Goal: Task Accomplishment & Management: Manage account settings

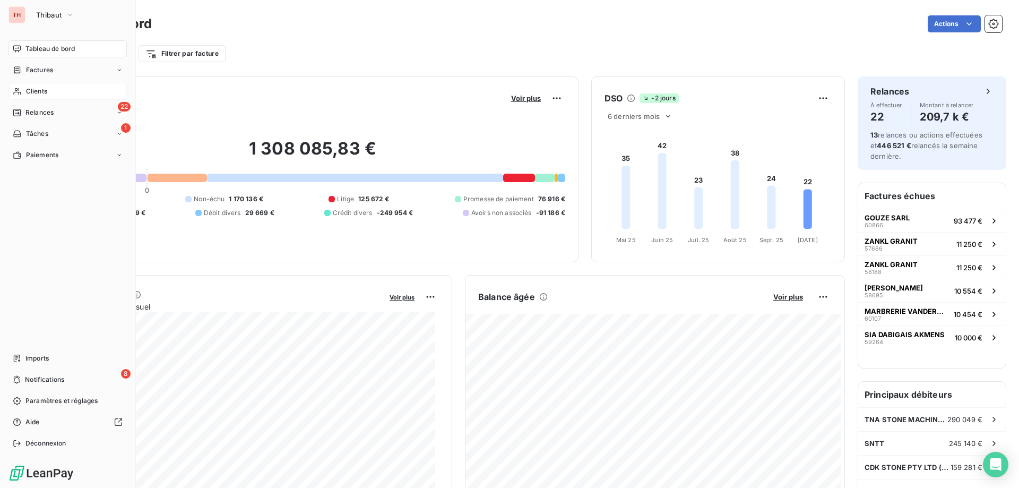
click at [21, 85] on div "Clients" at bounding box center [67, 91] width 118 height 17
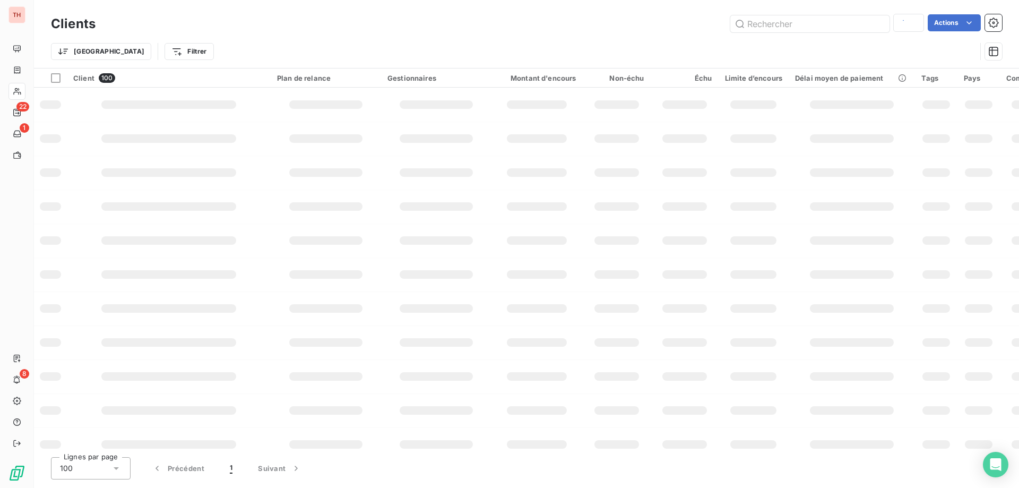
type input "yelmini"
click at [780, 21] on input "text" at bounding box center [809, 23] width 159 height 17
type input "electrical"
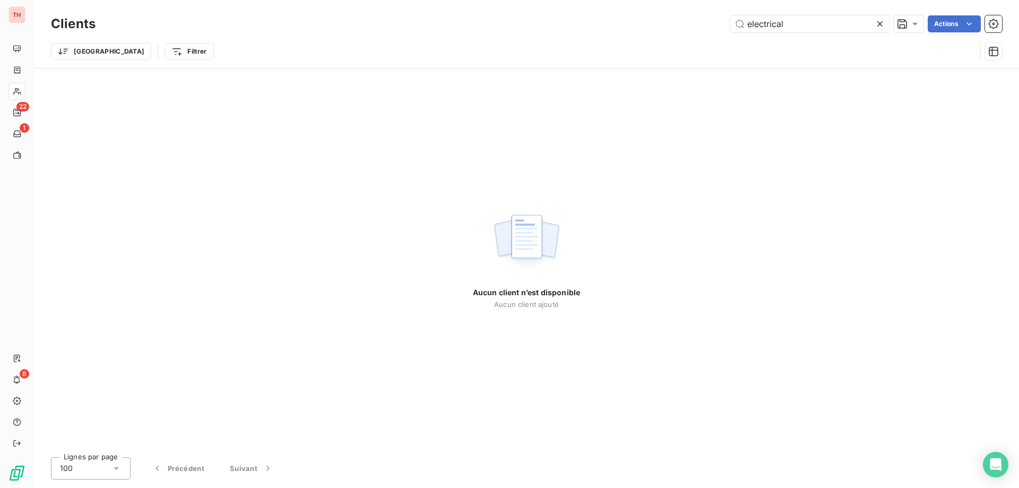
drag, startPoint x: 807, startPoint y: 23, endPoint x: 711, endPoint y: 22, distance: 96.1
click at [711, 22] on div "electrical Actions" at bounding box center [555, 23] width 894 height 17
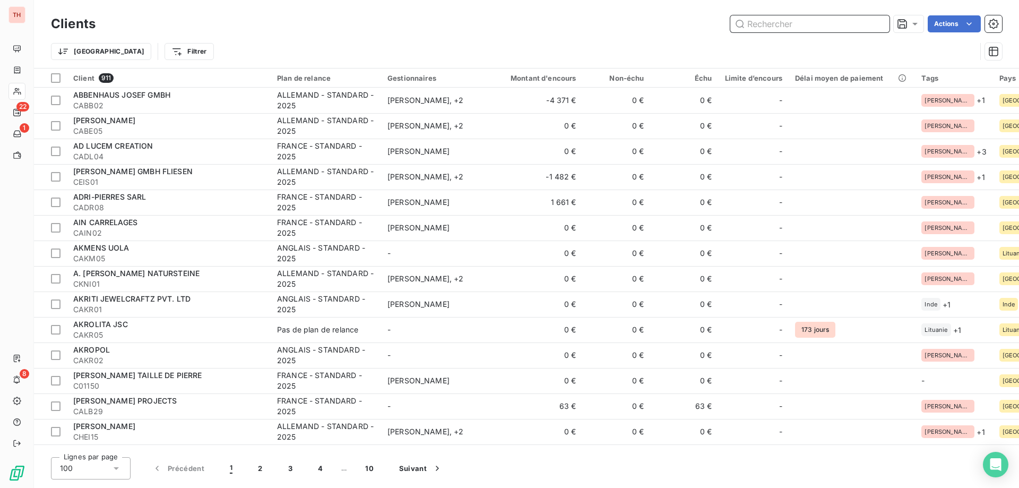
click at [757, 24] on input "text" at bounding box center [809, 23] width 159 height 17
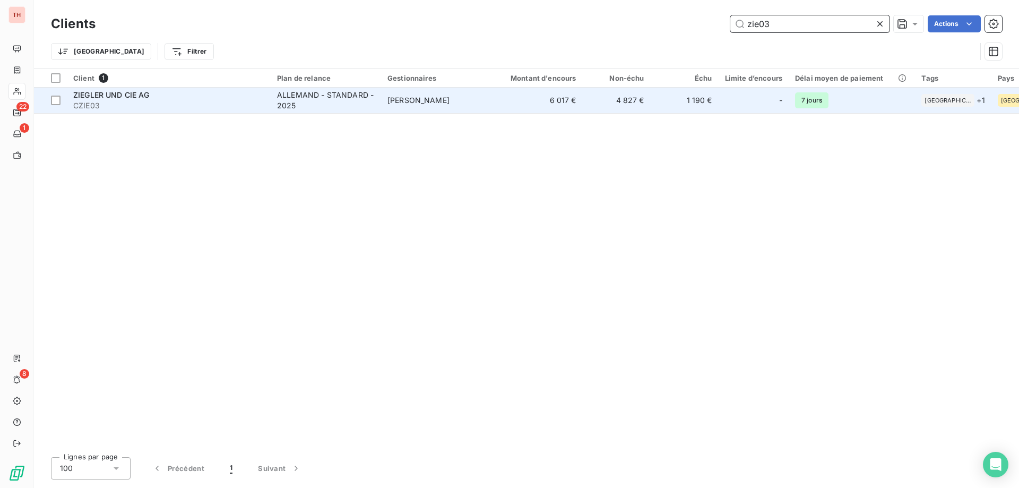
type input "zie03"
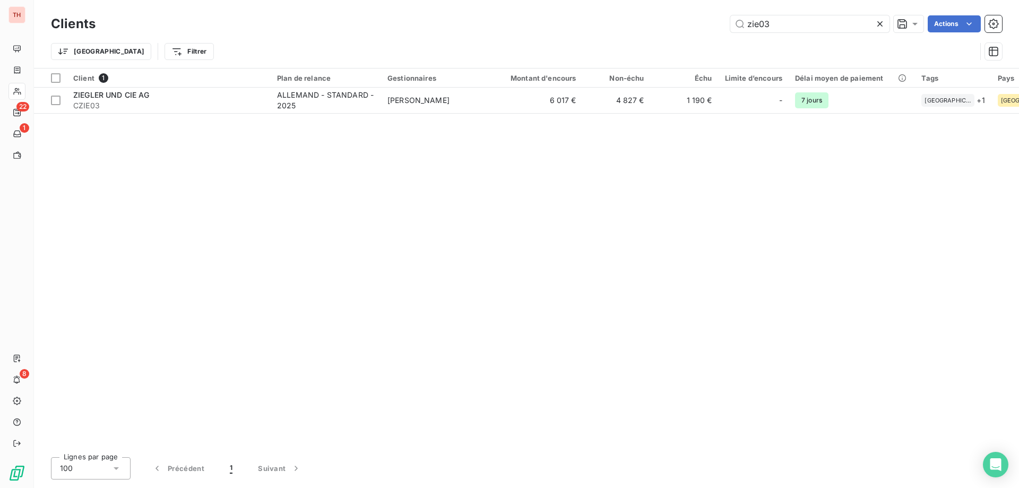
drag, startPoint x: 389, startPoint y: 94, endPoint x: 446, endPoint y: 119, distance: 61.8
click at [389, 94] on td "[PERSON_NAME]" at bounding box center [436, 100] width 110 height 25
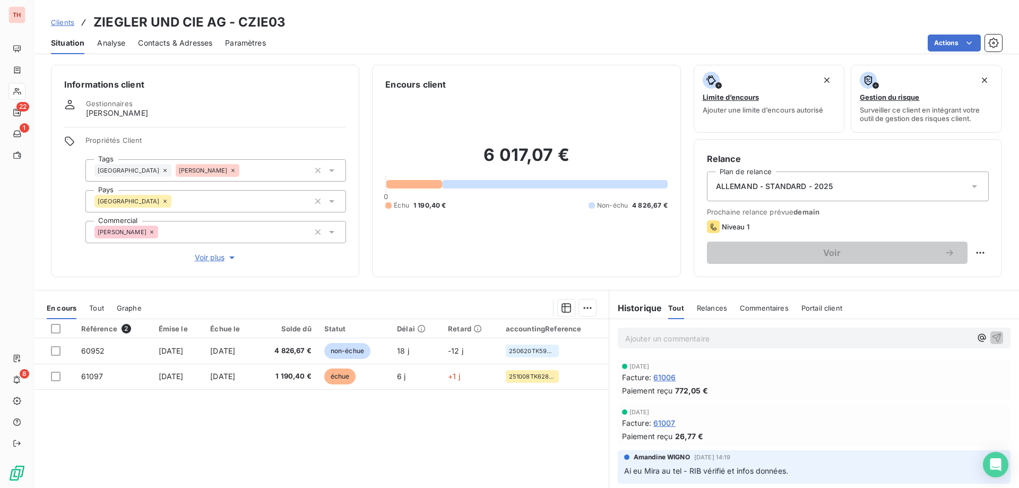
click at [67, 25] on span "Clients" at bounding box center [62, 22] width 23 height 8
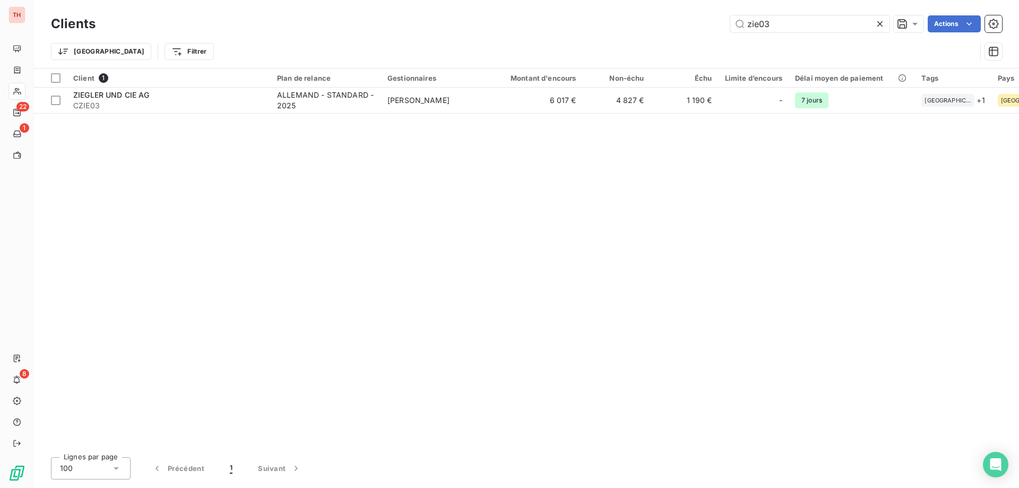
drag, startPoint x: 760, startPoint y: 23, endPoint x: 724, endPoint y: 24, distance: 36.1
click at [724, 24] on div "zie03 Actions" at bounding box center [555, 23] width 894 height 17
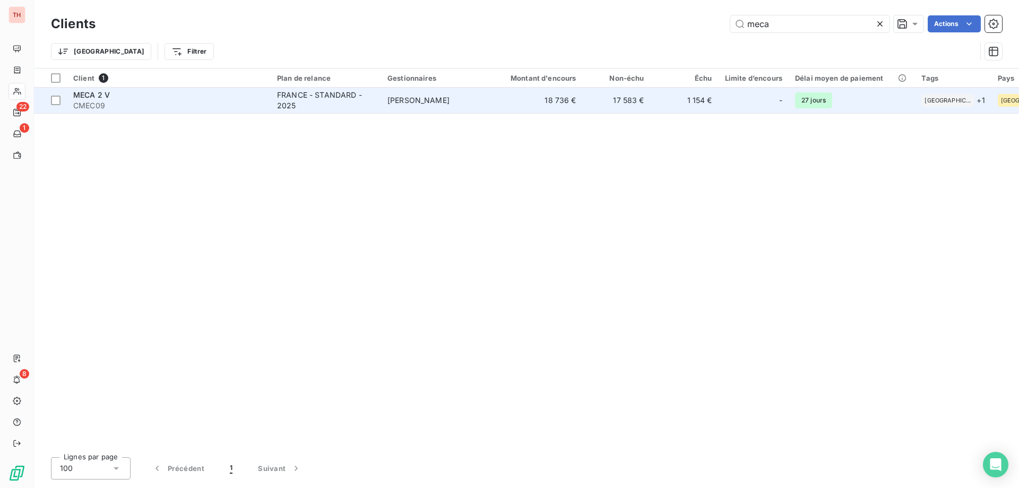
type input "meca"
click at [424, 102] on span "[PERSON_NAME]" at bounding box center [418, 100] width 62 height 9
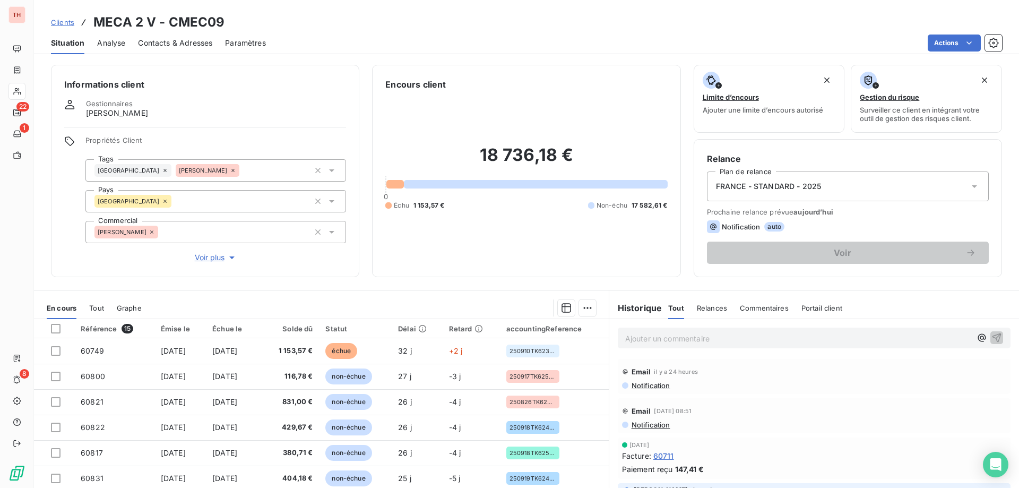
click at [67, 26] on span "Clients" at bounding box center [62, 22] width 23 height 8
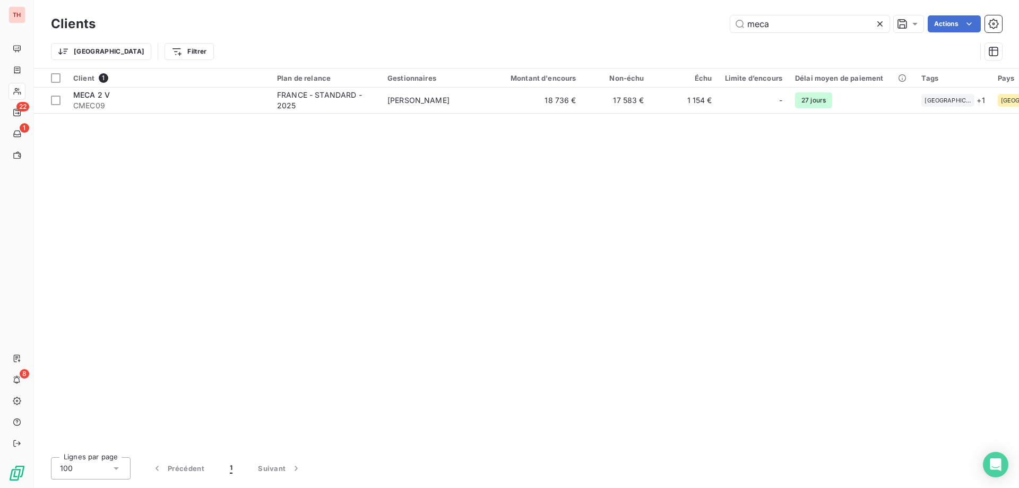
drag, startPoint x: 783, startPoint y: 25, endPoint x: 696, endPoint y: 27, distance: 86.5
click at [697, 27] on div "meca Actions" at bounding box center [555, 23] width 894 height 17
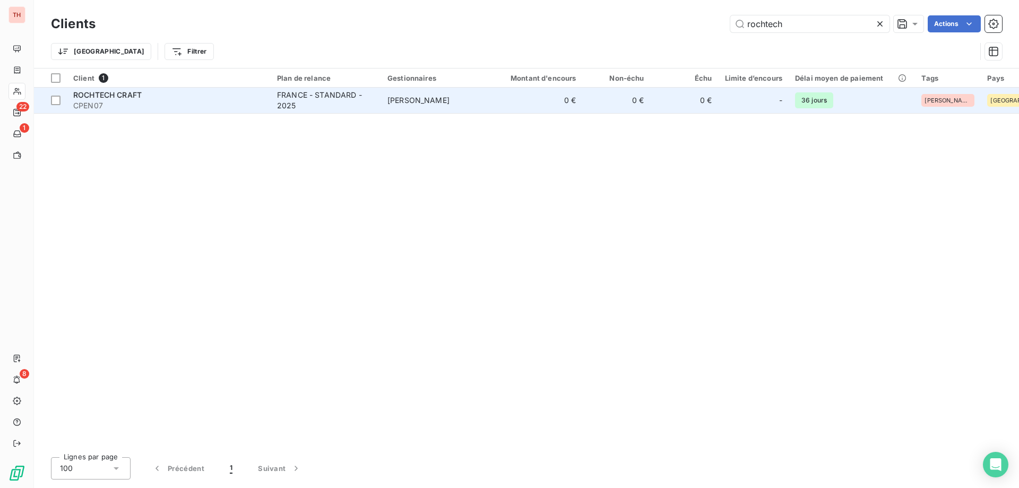
type input "rochtech"
click at [407, 98] on span "[PERSON_NAME]" at bounding box center [418, 100] width 62 height 9
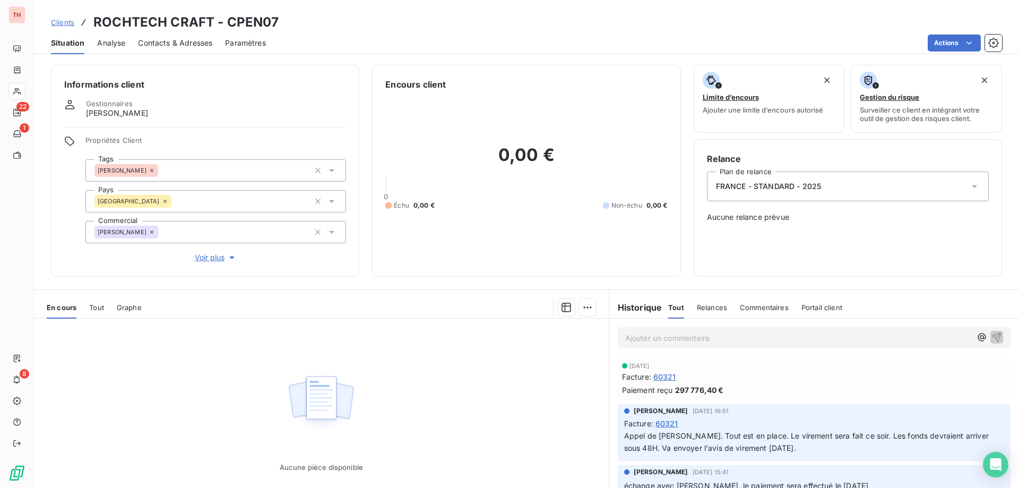
click at [64, 23] on span "Clients" at bounding box center [62, 22] width 23 height 8
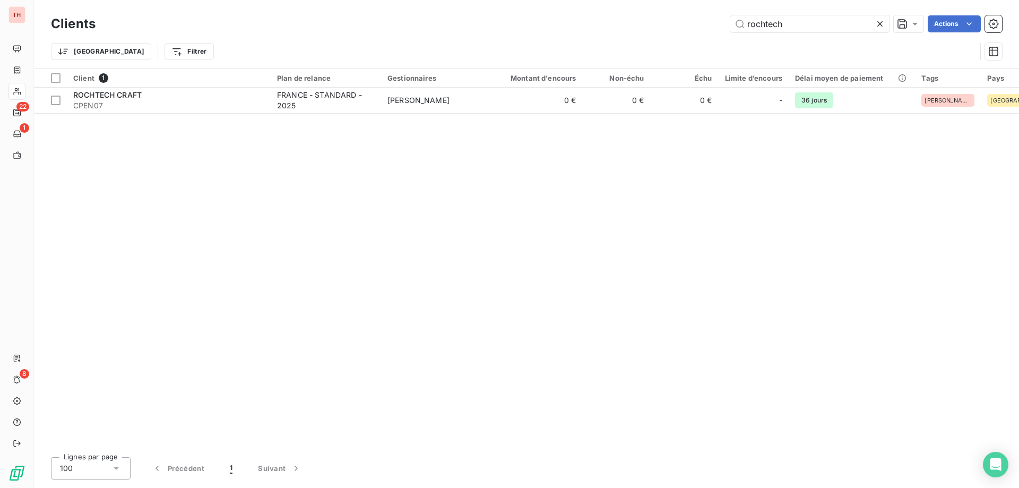
drag, startPoint x: 776, startPoint y: 24, endPoint x: 725, endPoint y: 22, distance: 51.0
click at [725, 22] on div "rochtech Actions" at bounding box center [555, 23] width 894 height 17
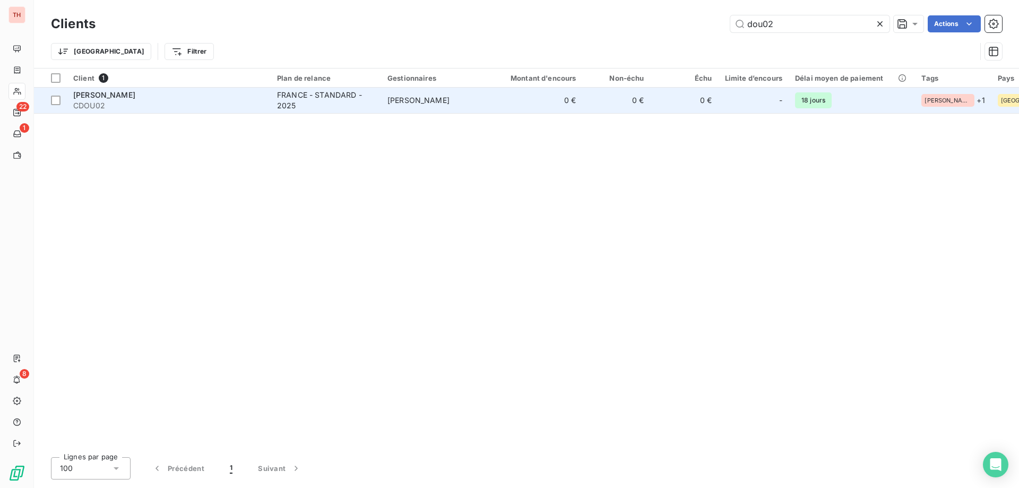
type input "dou02"
click at [304, 98] on div "FRANCE - STANDARD - 2025" at bounding box center [326, 100] width 98 height 21
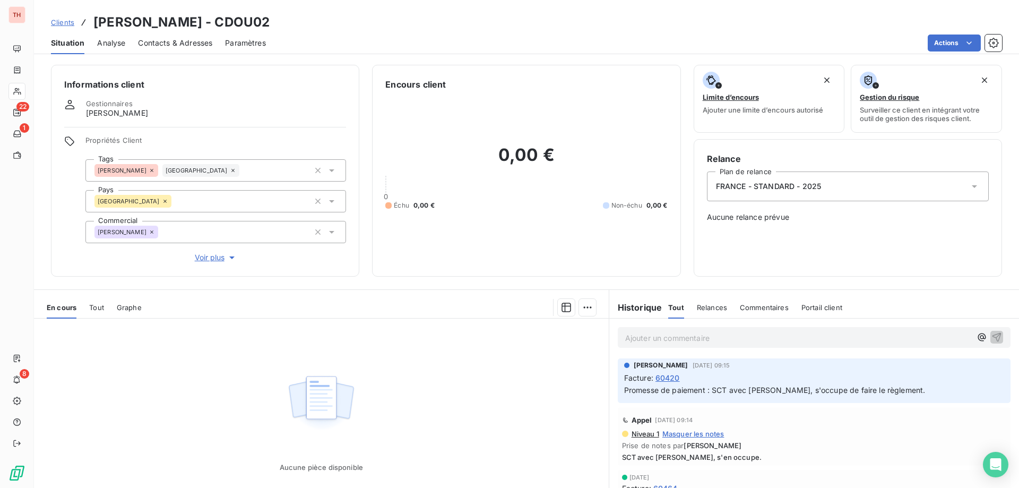
click at [634, 336] on p "Ajouter un commentaire ﻿" at bounding box center [798, 337] width 346 height 13
click at [991, 336] on icon "button" at bounding box center [996, 336] width 11 height 11
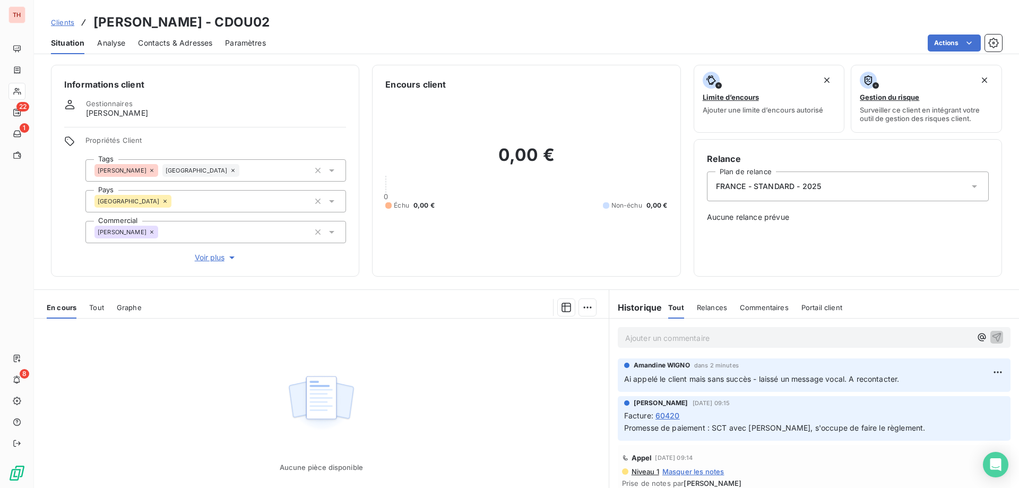
click at [70, 24] on span "Clients" at bounding box center [62, 22] width 23 height 8
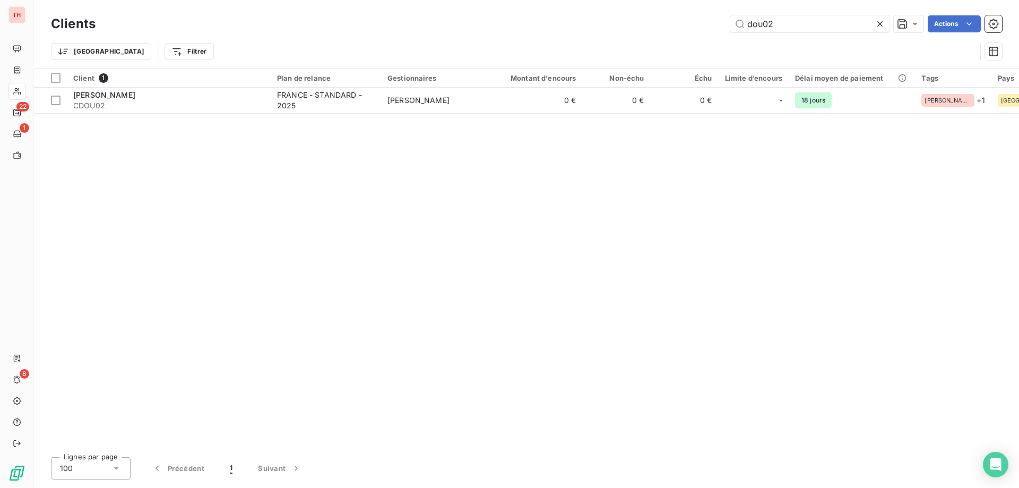
drag, startPoint x: 782, startPoint y: 25, endPoint x: 729, endPoint y: 23, distance: 53.1
click at [729, 23] on div "dou02 Actions" at bounding box center [555, 23] width 894 height 17
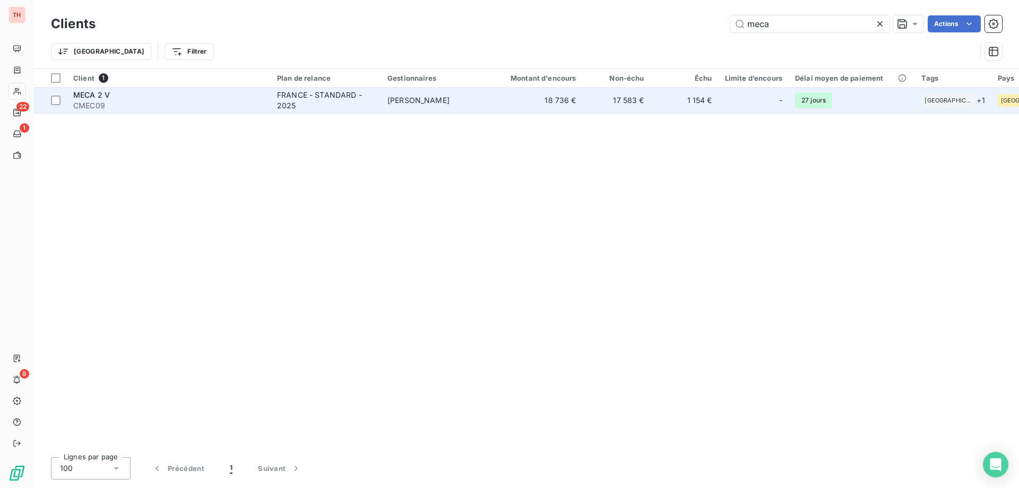
type input "meca"
click at [455, 100] on td "[PERSON_NAME]" at bounding box center [436, 100] width 110 height 25
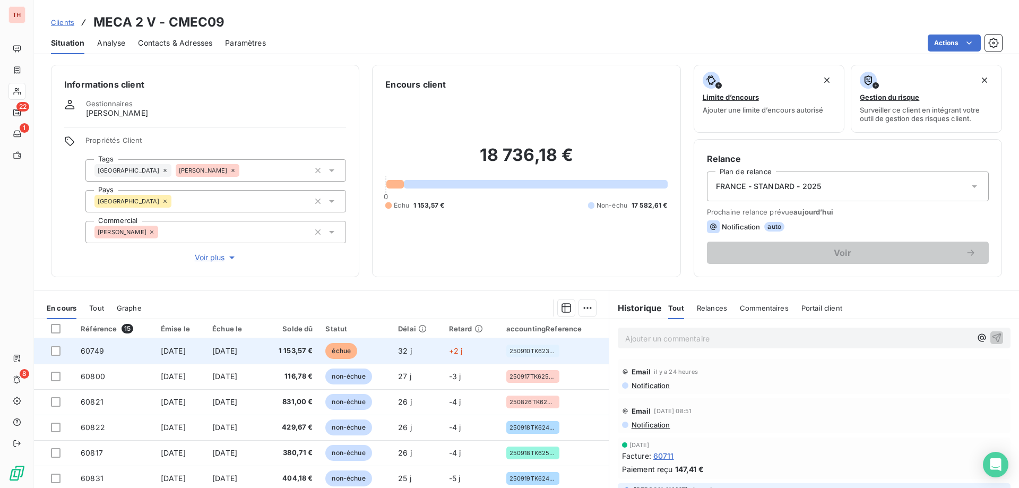
click at [352, 348] on span "échue" at bounding box center [341, 351] width 32 height 16
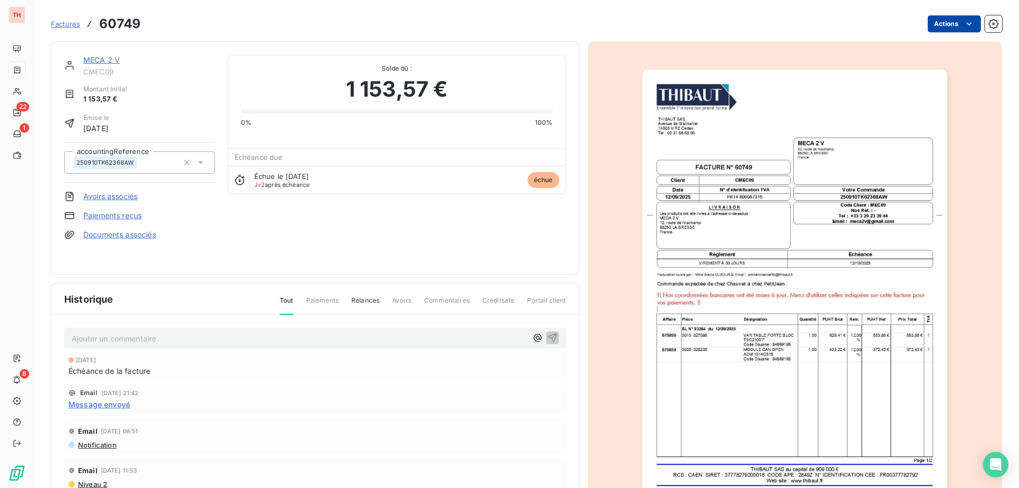
click at [933, 26] on html "TH 22 1 8 Factures 60749 Actions MECA 2 V CMEC09 Montant initial 1 153,57 € Émi…" at bounding box center [509, 244] width 1019 height 488
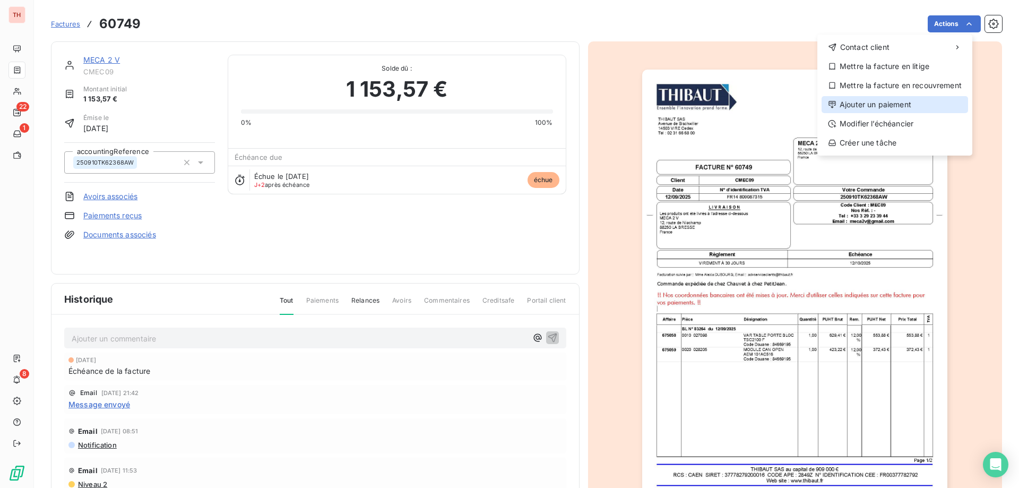
click at [870, 103] on div "Ajouter un paiement" at bounding box center [895, 104] width 146 height 17
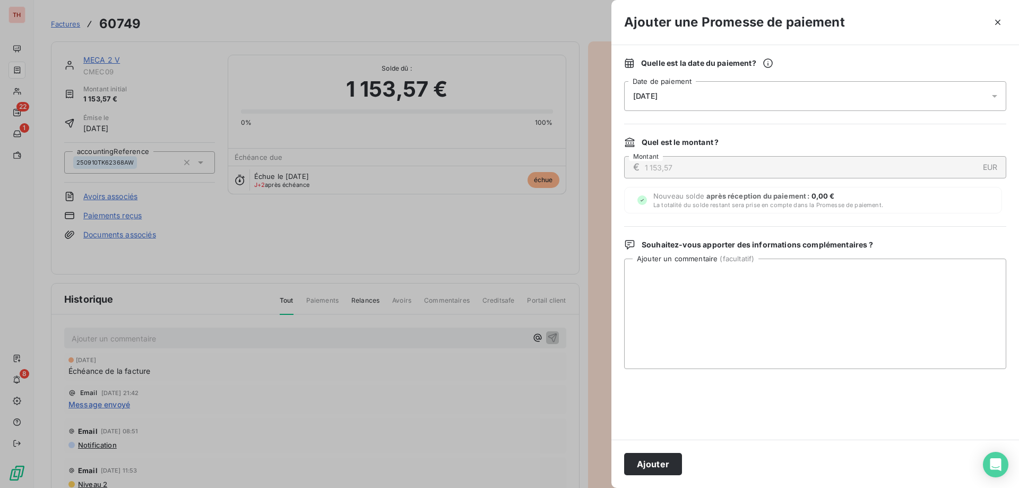
click at [708, 94] on div "[DATE]" at bounding box center [815, 96] width 382 height 30
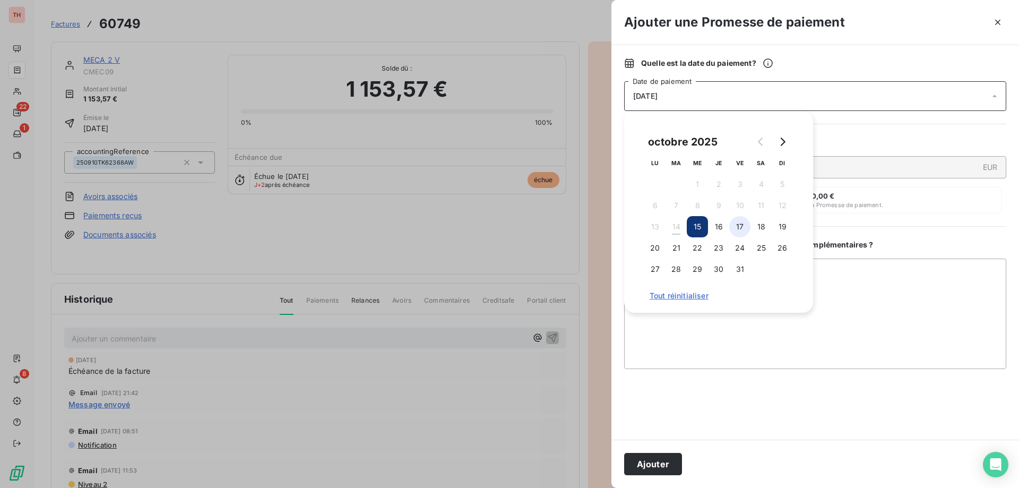
click at [745, 228] on button "17" at bounding box center [739, 226] width 21 height 21
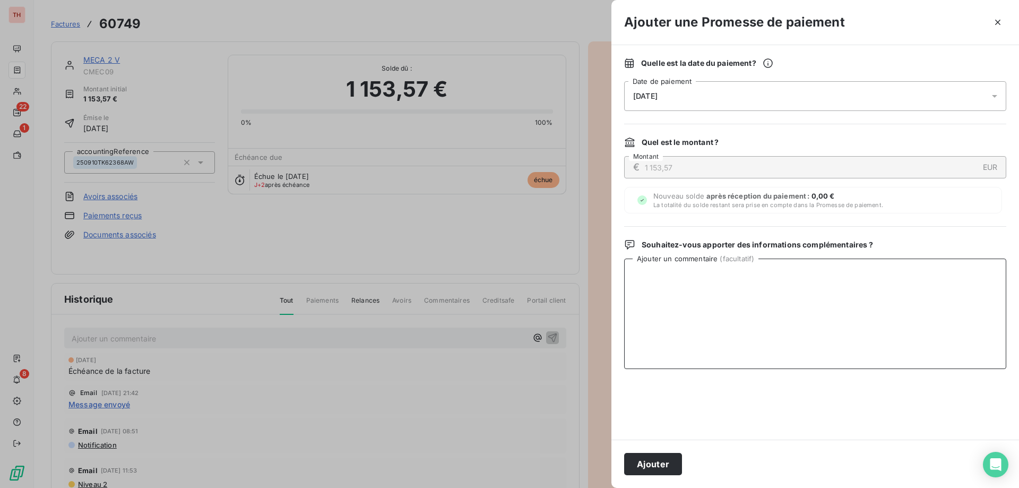
click at [830, 272] on textarea "Ajouter un commentaire ( facultatif )" at bounding box center [815, 313] width 382 height 110
click at [640, 273] on textarea "paiement annoncé fait le 13.10." at bounding box center [815, 313] width 382 height 110
type textarea "Paiement annoncé fait le 13.10."
click at [664, 461] on button "Ajouter" at bounding box center [653, 464] width 58 height 22
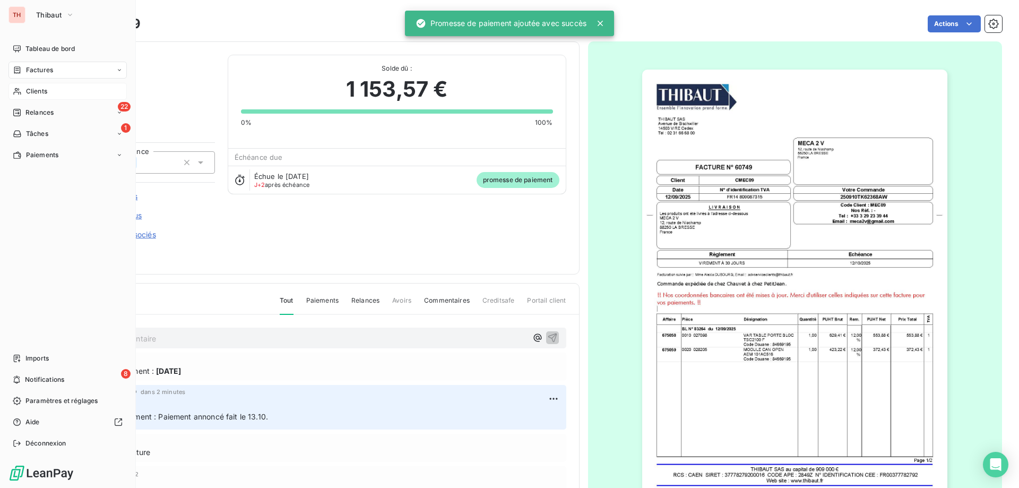
click at [24, 91] on div "Clients" at bounding box center [67, 91] width 118 height 17
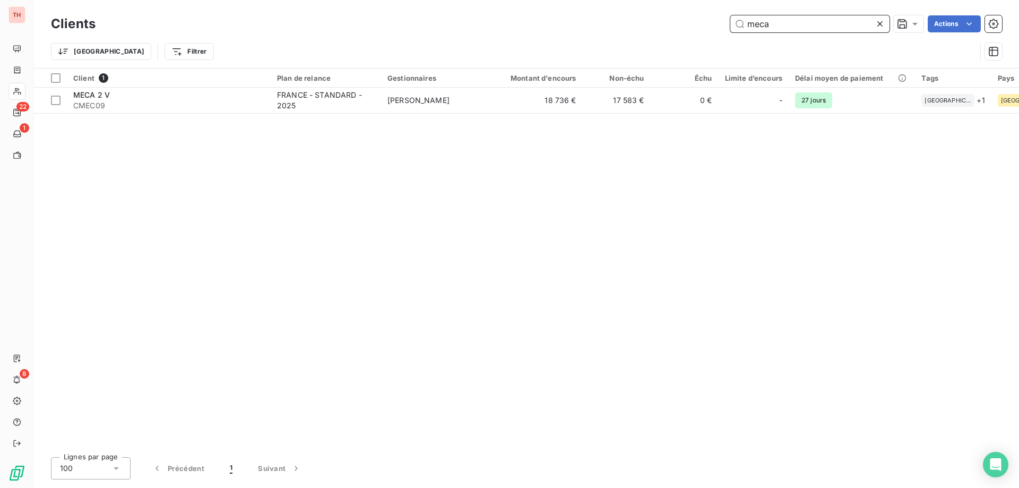
drag, startPoint x: 761, startPoint y: 25, endPoint x: 740, endPoint y: 25, distance: 20.7
click at [744, 25] on input "meca" at bounding box center [809, 23] width 159 height 17
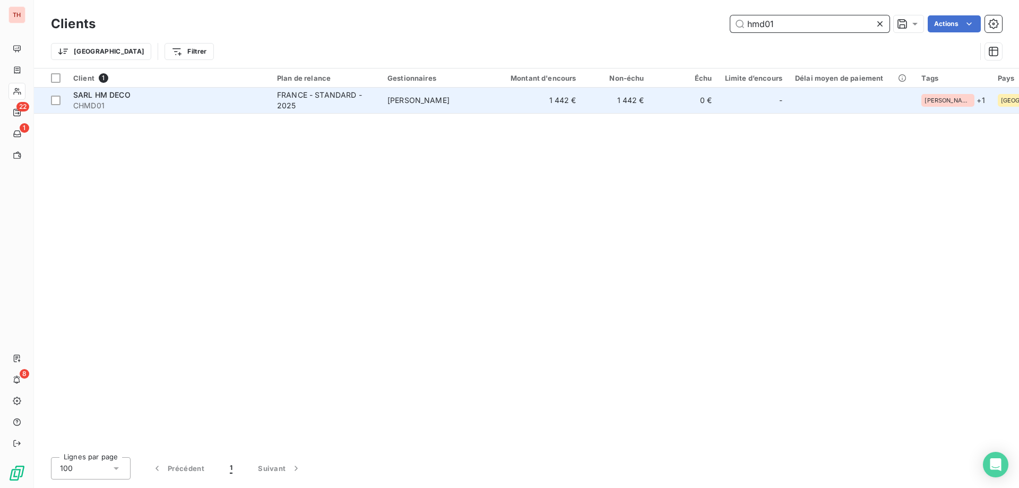
type input "hmd01"
click at [470, 101] on td "[PERSON_NAME]" at bounding box center [436, 100] width 110 height 25
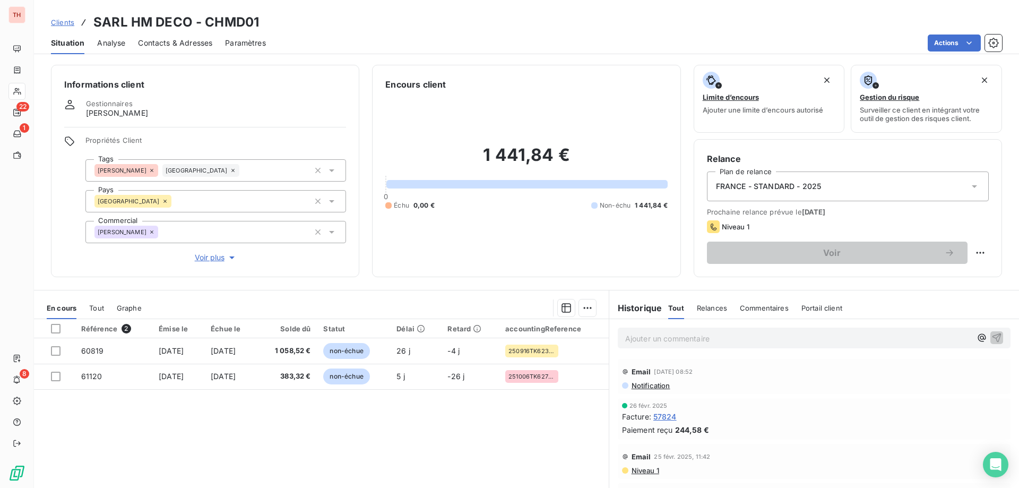
click at [722, 333] on p "Ajouter un commentaire ﻿" at bounding box center [798, 338] width 346 height 13
click at [991, 337] on icon "button" at bounding box center [996, 337] width 11 height 11
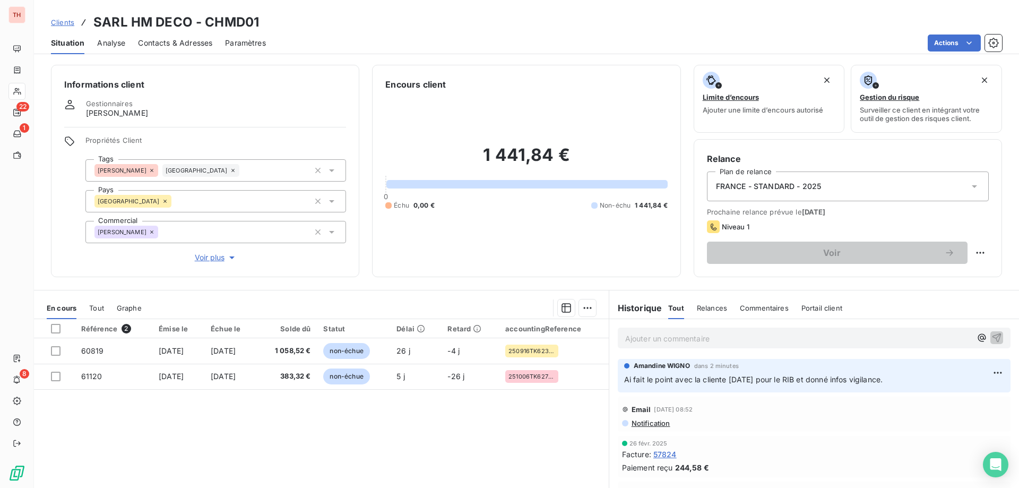
drag, startPoint x: 71, startPoint y: 22, endPoint x: 133, endPoint y: 30, distance: 62.5
click at [71, 22] on span "Clients" at bounding box center [62, 22] width 23 height 8
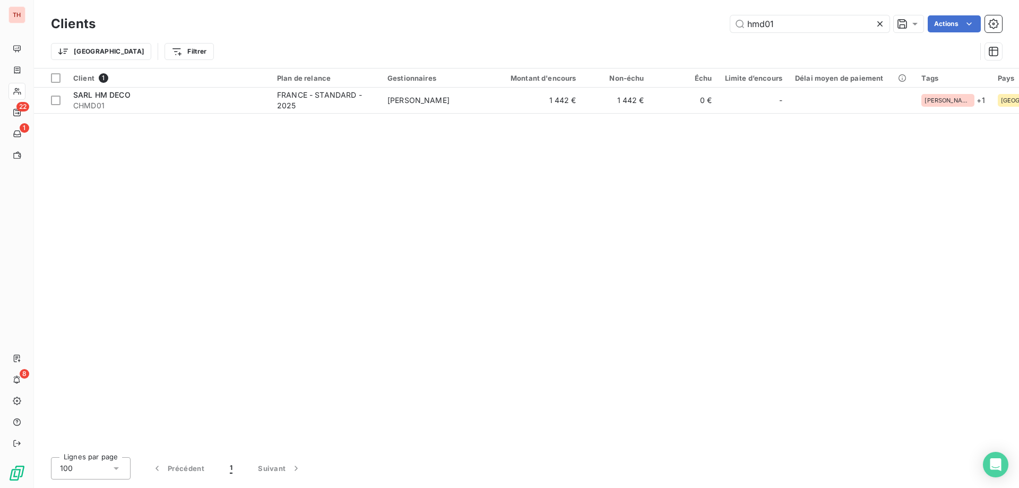
drag, startPoint x: 742, startPoint y: 23, endPoint x: 711, endPoint y: 23, distance: 31.8
click at [711, 23] on div "hmd01 Actions" at bounding box center [555, 23] width 894 height 17
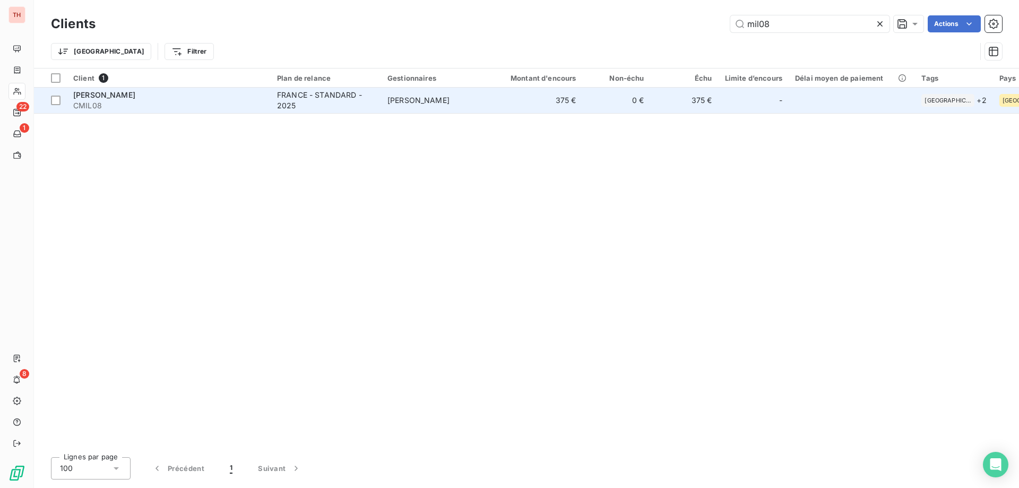
type input "mil08"
click at [447, 100] on span "[PERSON_NAME]" at bounding box center [418, 100] width 62 height 9
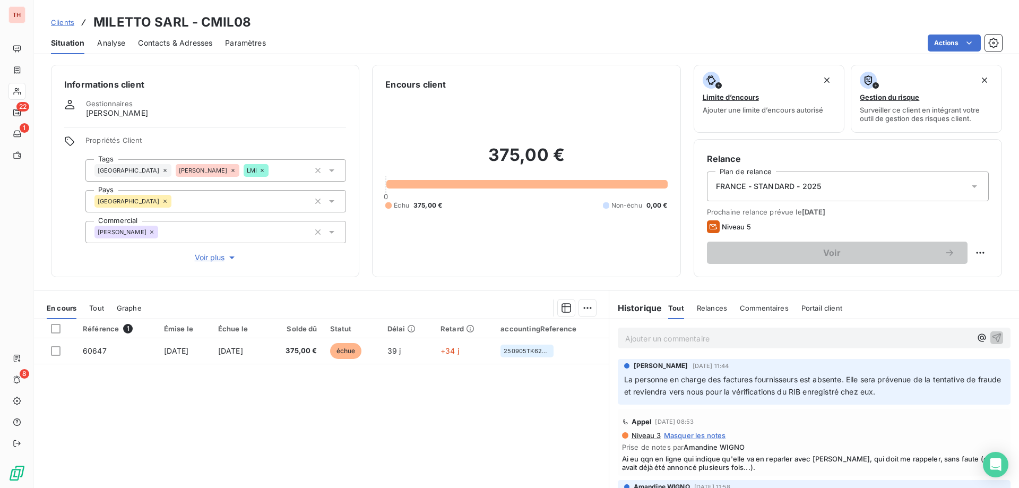
click at [59, 24] on span "Clients" at bounding box center [62, 22] width 23 height 8
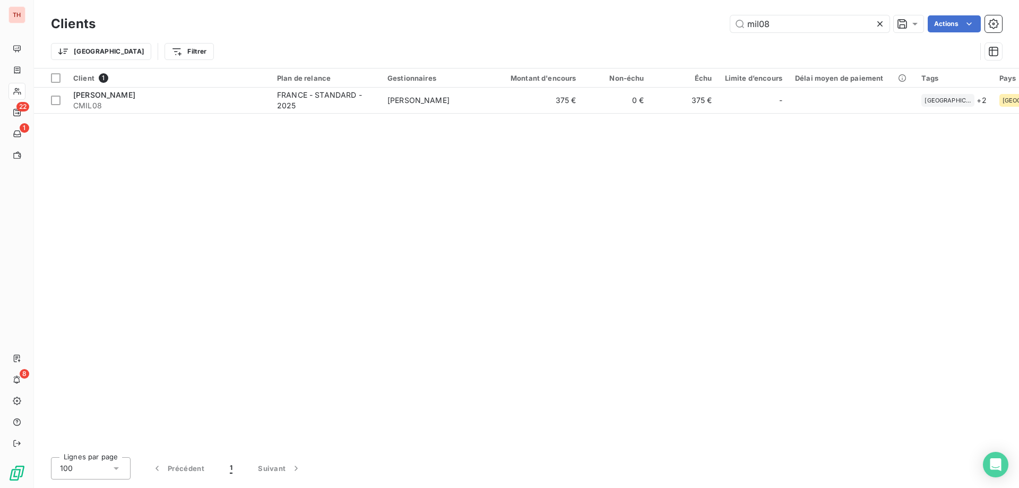
drag, startPoint x: 737, startPoint y: 25, endPoint x: 717, endPoint y: 25, distance: 19.1
click at [717, 25] on div "mil08 Actions" at bounding box center [555, 23] width 894 height 17
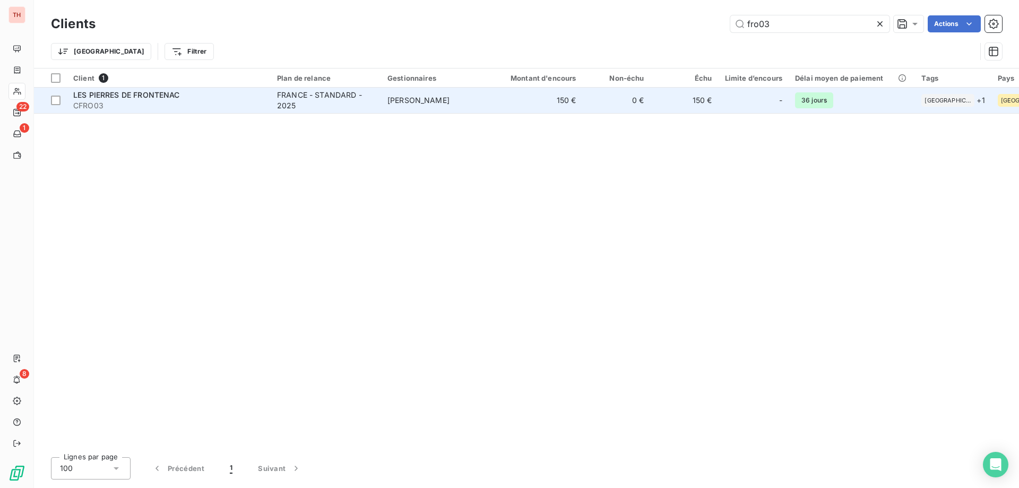
type input "fro03"
click at [460, 99] on td "[PERSON_NAME]" at bounding box center [436, 100] width 110 height 25
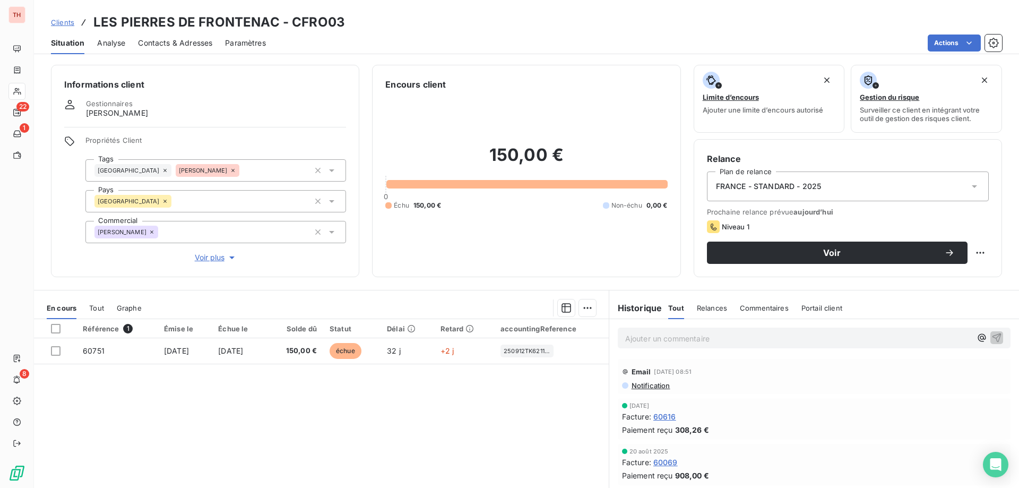
click at [635, 385] on span "Notification" at bounding box center [650, 385] width 40 height 8
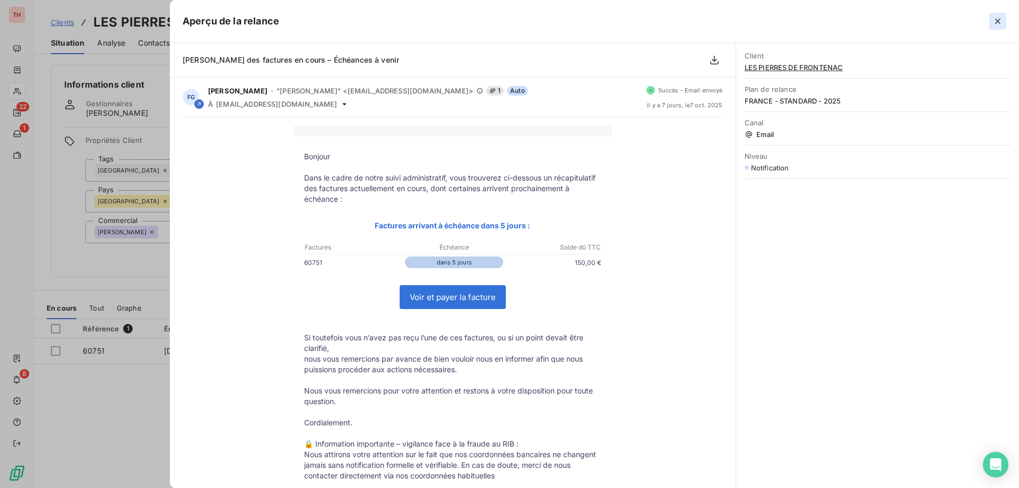
click at [992, 23] on icon "button" at bounding box center [997, 21] width 11 height 11
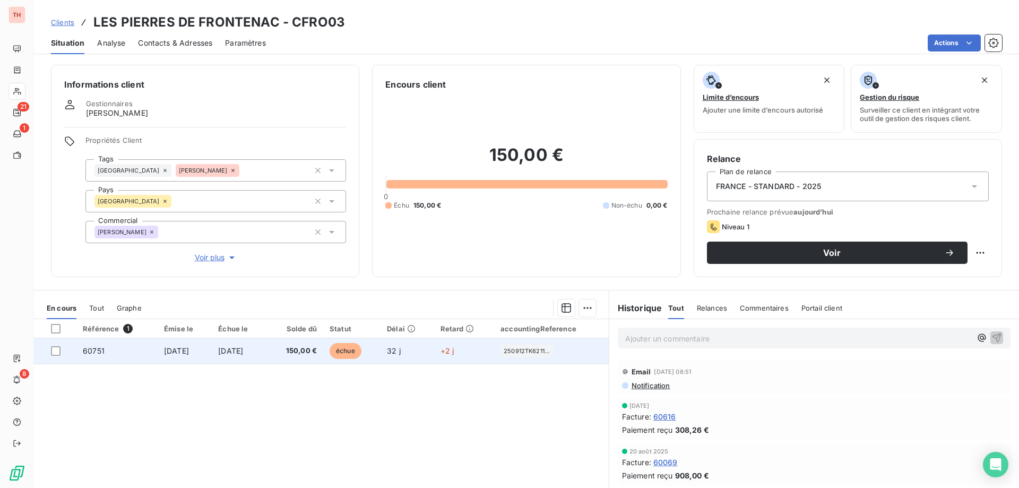
drag, startPoint x: 346, startPoint y: 351, endPoint x: 355, endPoint y: 351, distance: 9.0
click at [346, 351] on td "échue" at bounding box center [351, 350] width 57 height 25
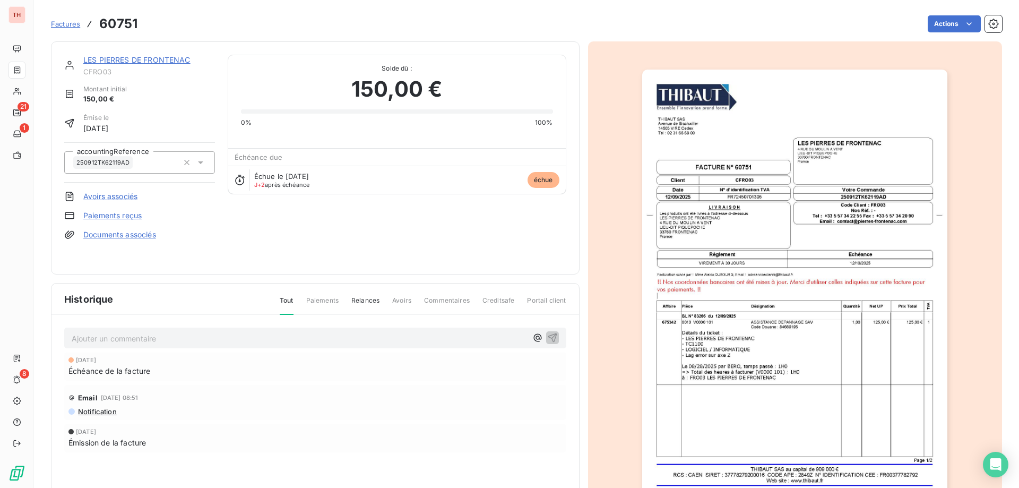
click at [933, 21] on html "TH 21 1 8 Factures 60751 Actions LES PIERRES DE FRONTENAC CFRO03 Montant initia…" at bounding box center [509, 244] width 1019 height 488
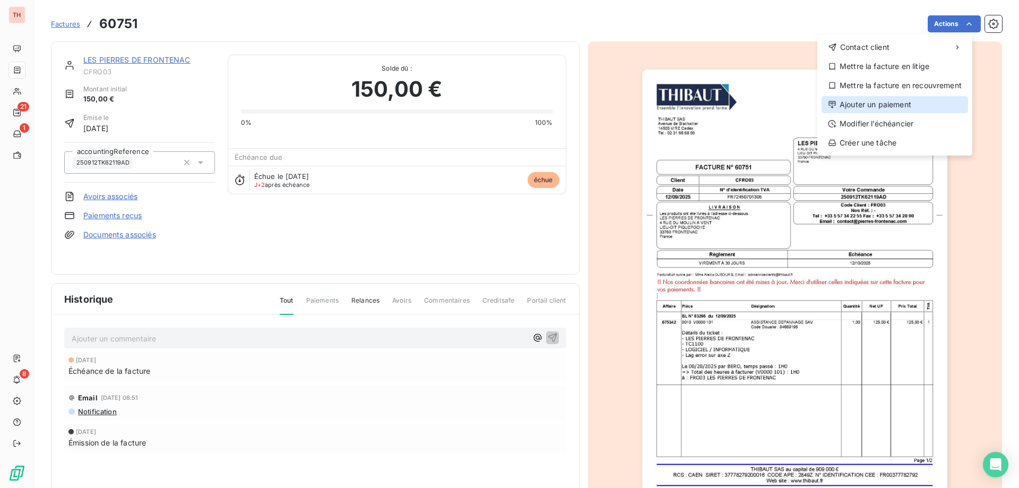
click at [879, 98] on div "Ajouter un paiement" at bounding box center [895, 104] width 146 height 17
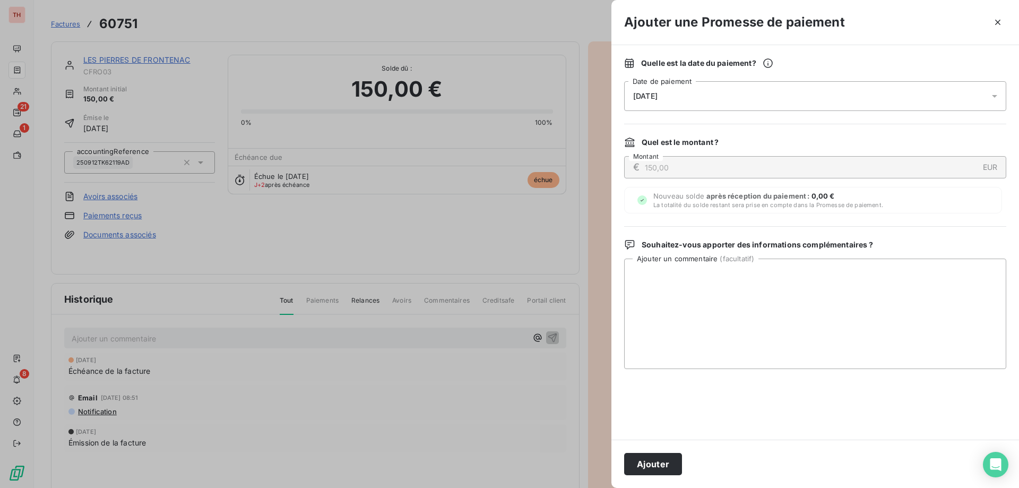
click at [712, 92] on div "[DATE]" at bounding box center [815, 96] width 382 height 30
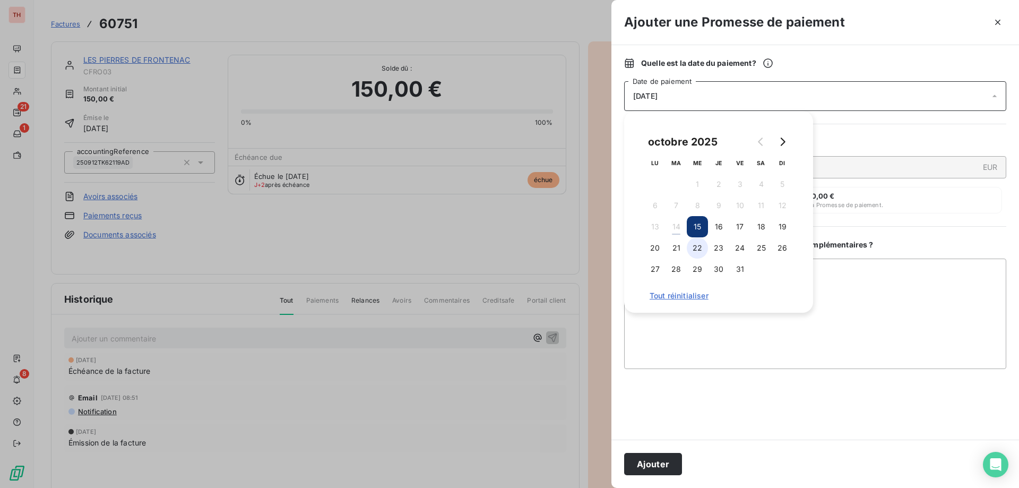
click at [699, 251] on button "22" at bounding box center [697, 247] width 21 height 21
click at [906, 307] on textarea "Ajouter un commentaire ( facultatif )" at bounding box center [815, 313] width 382 height 110
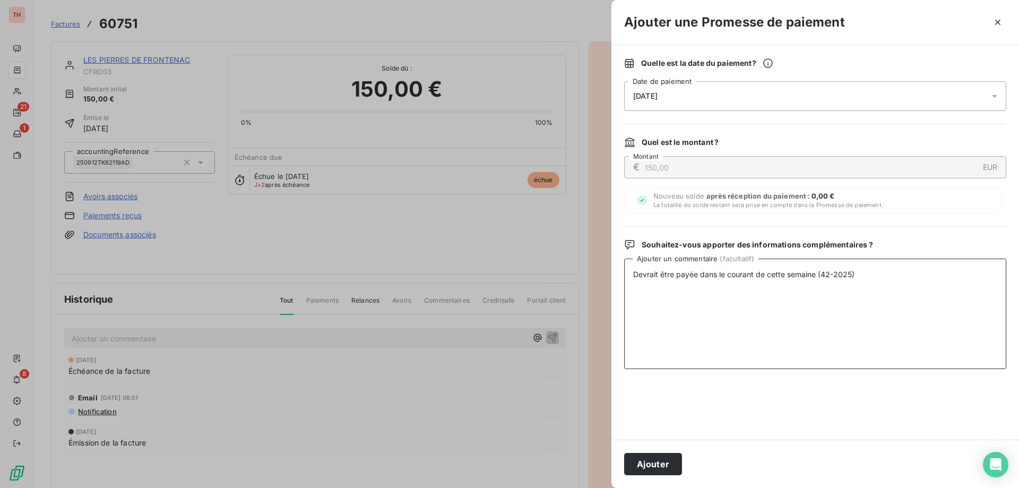
type textarea "Devrait être payée dans le courant de cette semaine (42-2025)."
click at [659, 471] on button "Ajouter" at bounding box center [653, 464] width 58 height 22
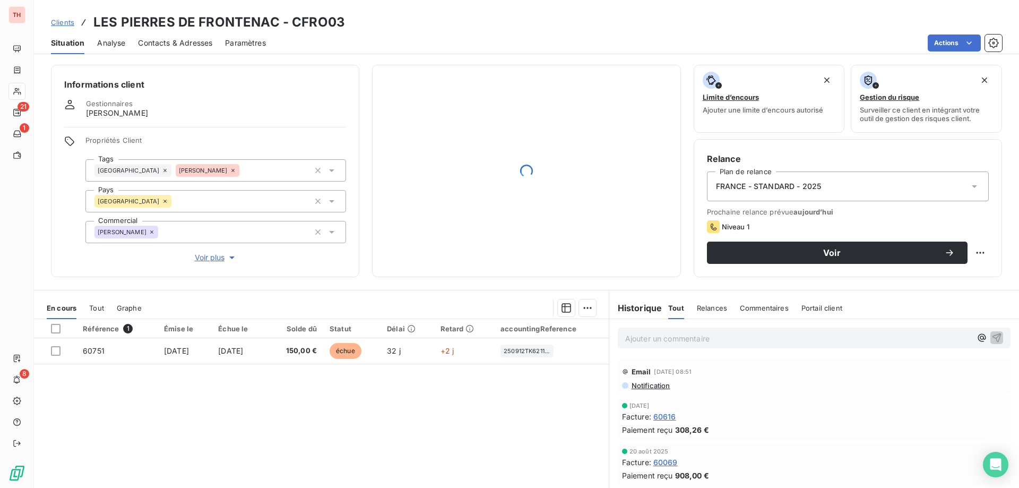
click at [683, 333] on p "Ajouter un commentaire ﻿" at bounding box center [798, 338] width 346 height 13
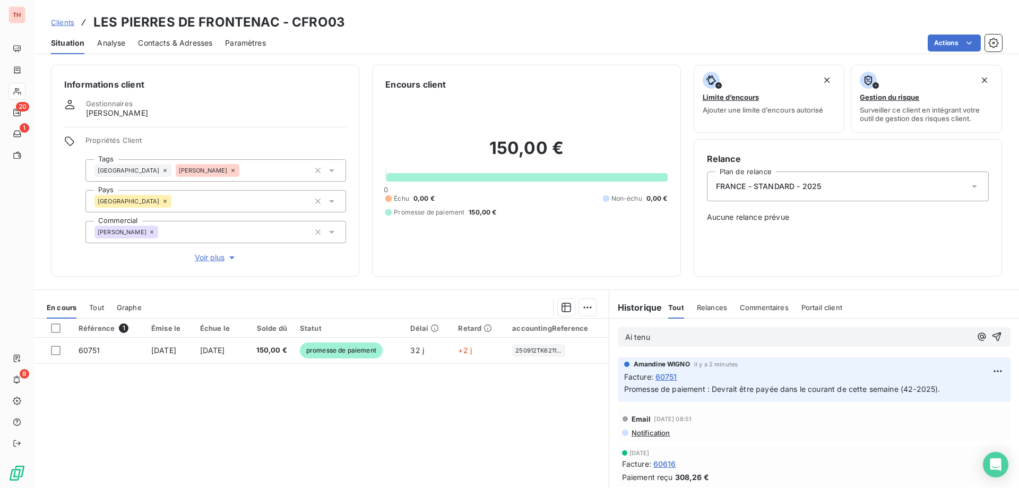
click at [58, 21] on span "Clients" at bounding box center [62, 22] width 23 height 8
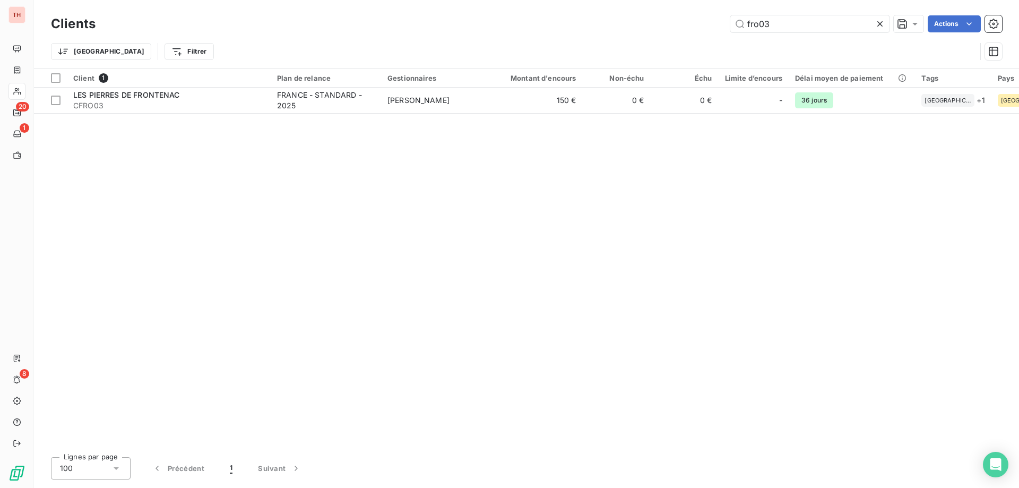
drag, startPoint x: 762, startPoint y: 24, endPoint x: 788, endPoint y: 56, distance: 41.1
click at [763, 27] on input "fro03" at bounding box center [809, 23] width 159 height 17
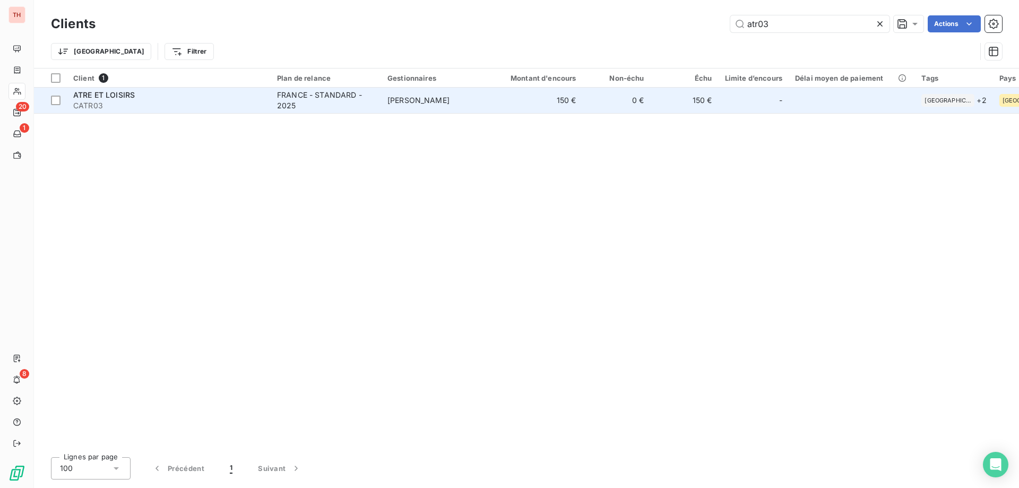
type input "atr03"
click at [328, 110] on div "FRANCE - STANDARD - 2025" at bounding box center [326, 100] width 98 height 21
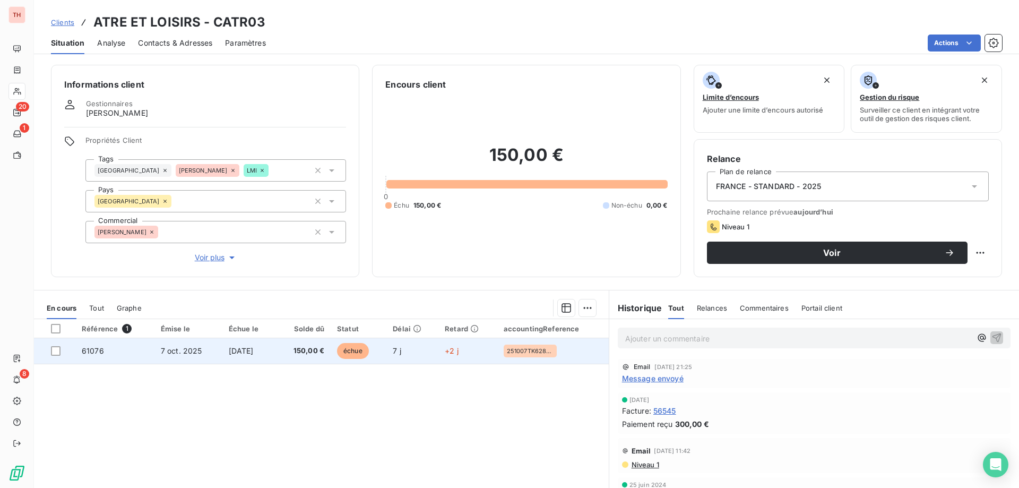
drag, startPoint x: 322, startPoint y: 353, endPoint x: 335, endPoint y: 351, distance: 12.9
click at [322, 353] on span "150,00 €" at bounding box center [303, 350] width 42 height 11
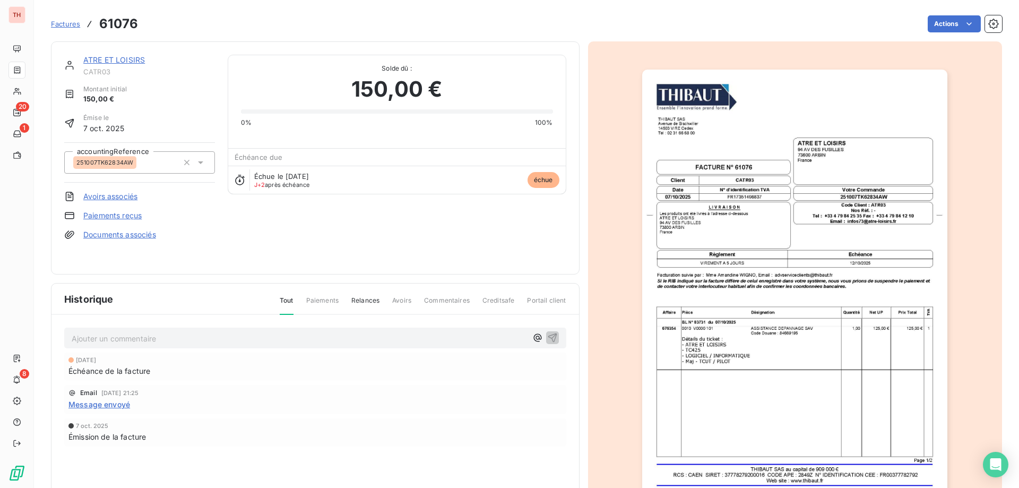
click at [944, 17] on html "TH 20 1 8 Factures 61076 Actions ATRE ET LOISIRS CATR03 Montant initial 150,00 …" at bounding box center [509, 244] width 1019 height 488
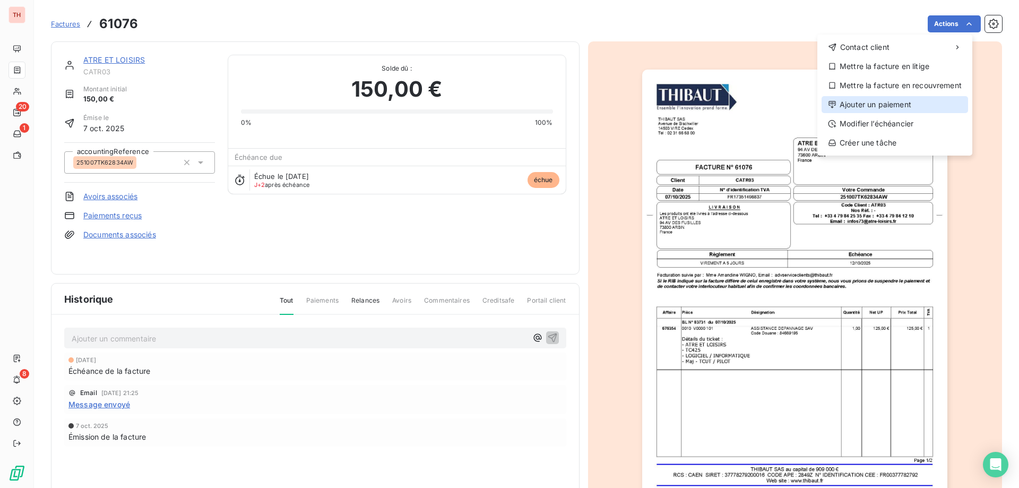
click at [848, 98] on div "Ajouter un paiement" at bounding box center [895, 104] width 146 height 17
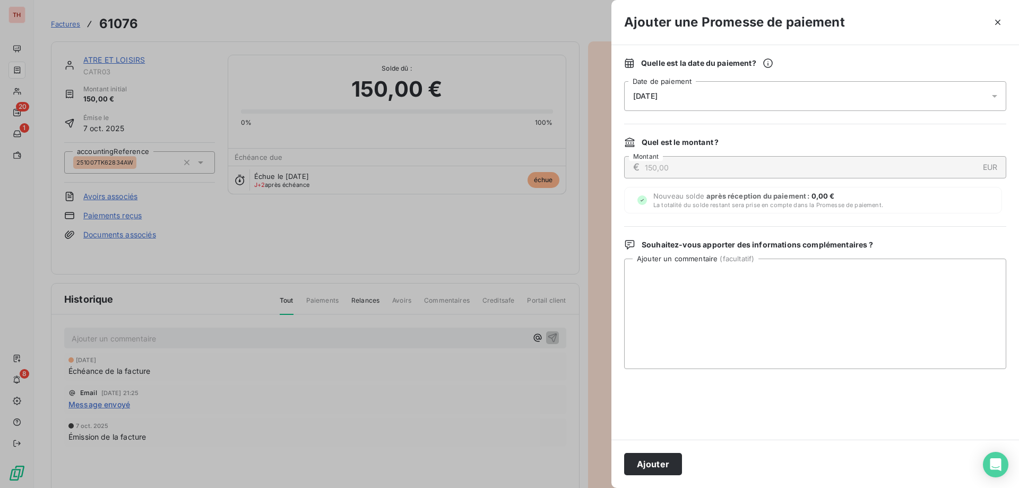
click at [747, 93] on div "[DATE]" at bounding box center [815, 96] width 382 height 30
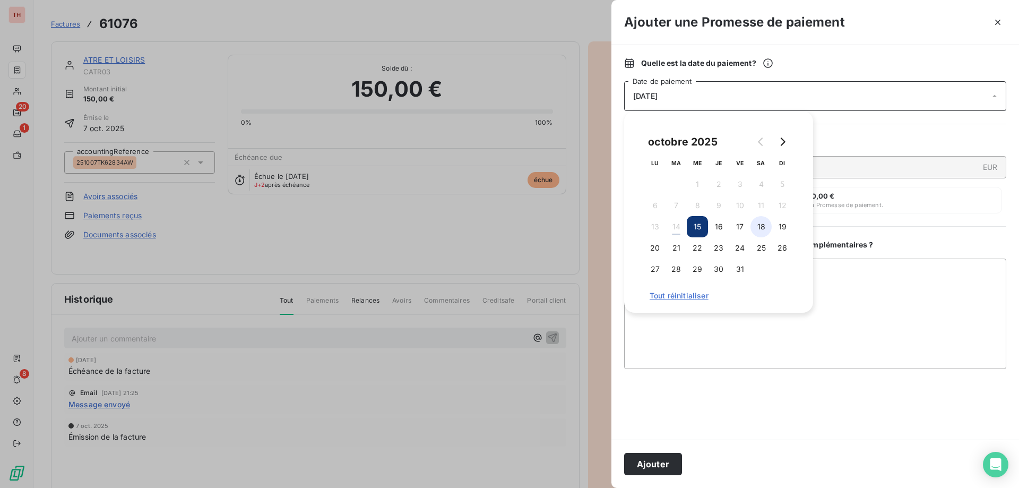
click at [737, 231] on button "17" at bounding box center [739, 226] width 21 height 21
click at [862, 275] on textarea "Ajouter un commentaire ( facultatif )" at bounding box center [815, 313] width 382 height 110
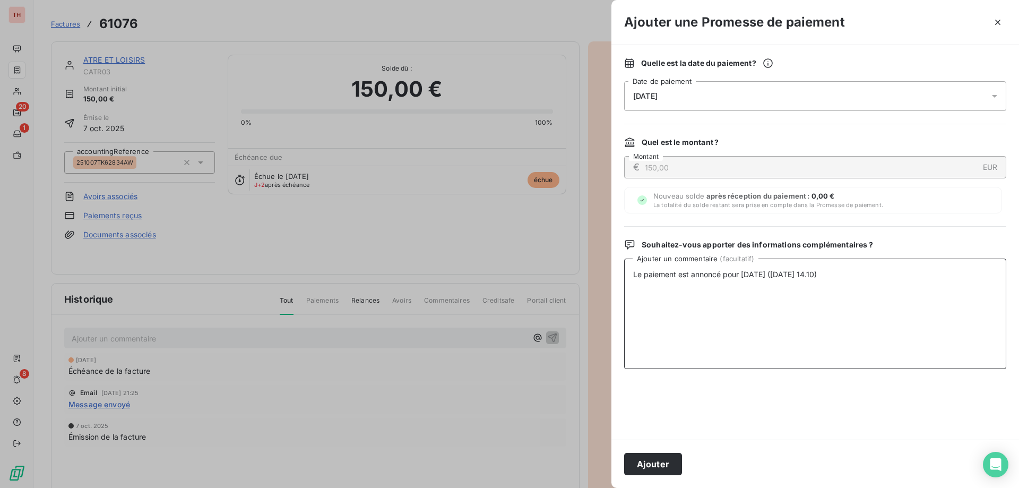
type textarea "Le paiement est annoncé pour [DATE] ([DATE] 14.10)."
click at [659, 460] on button "Ajouter" at bounding box center [653, 464] width 58 height 22
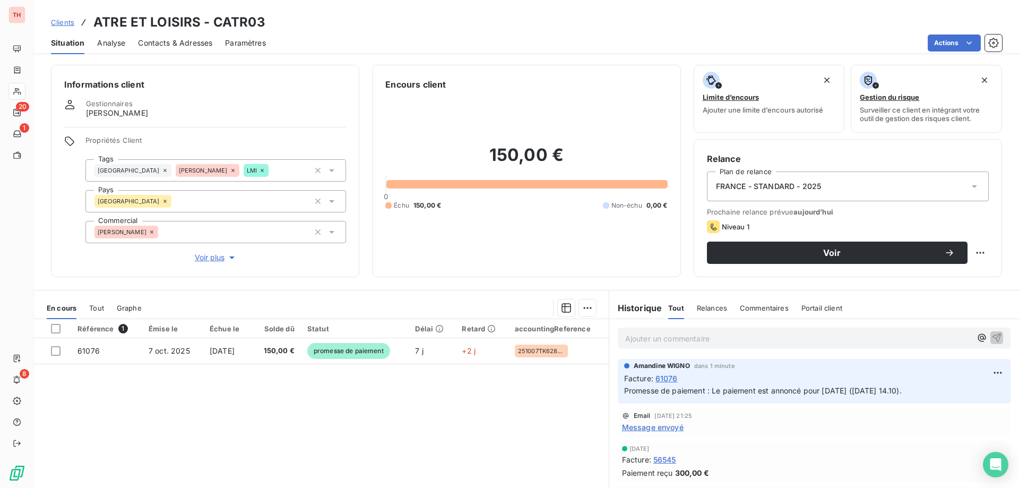
click at [60, 26] on span "Clients" at bounding box center [62, 22] width 23 height 8
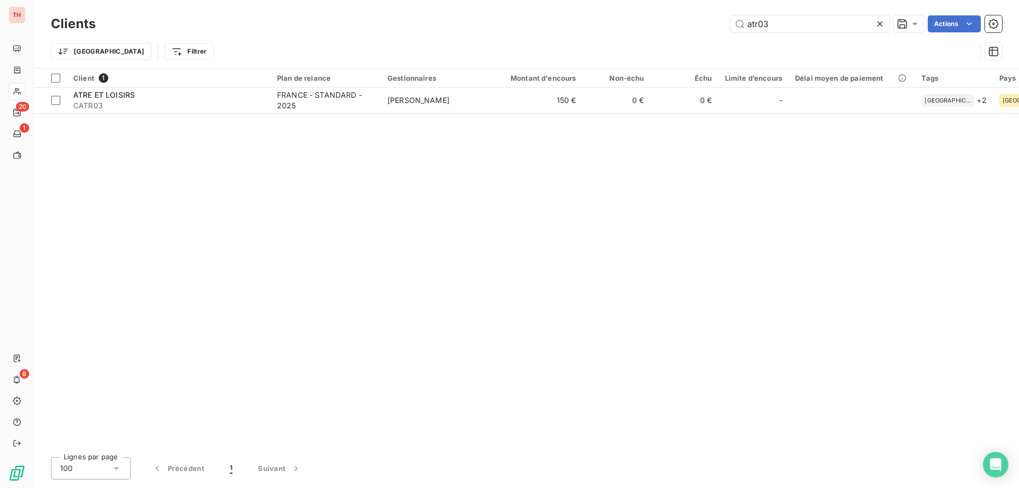
drag, startPoint x: 776, startPoint y: 24, endPoint x: 723, endPoint y: 25, distance: 53.1
click at [723, 25] on div "atr03 Actions" at bounding box center [555, 23] width 894 height 17
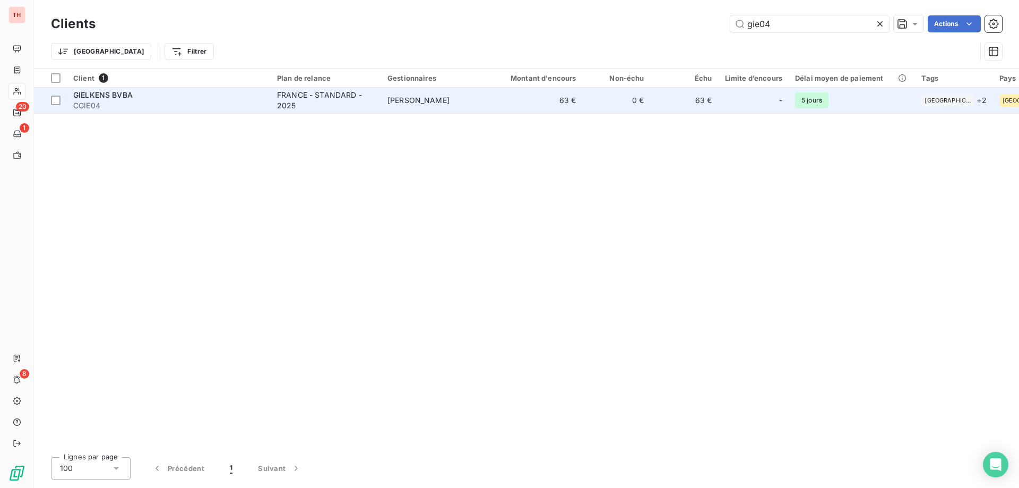
type input "gie04"
click at [340, 101] on div "FRANCE - STANDARD - 2025" at bounding box center [326, 100] width 98 height 21
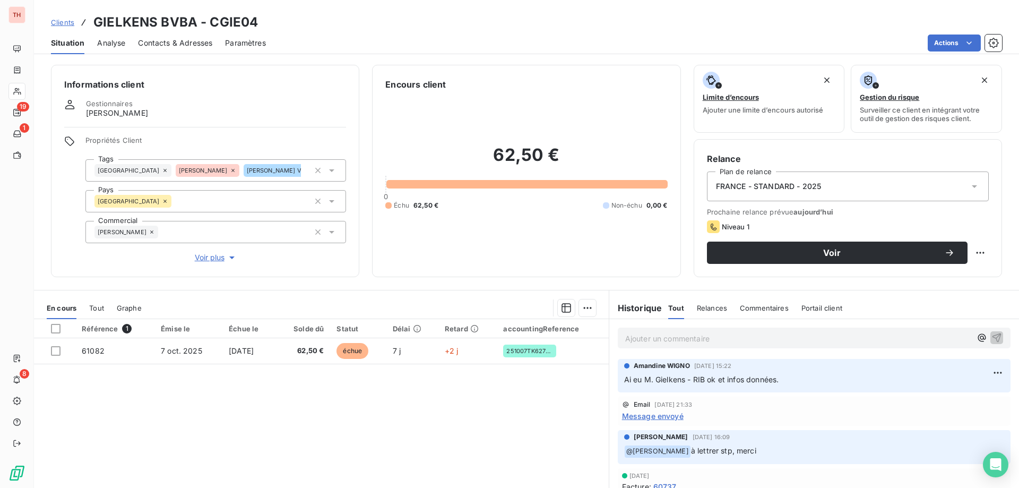
click at [688, 341] on p "Ajouter un commentaire ﻿" at bounding box center [798, 338] width 346 height 13
click at [991, 336] on icon "button" at bounding box center [996, 337] width 11 height 11
